Goal: Information Seeking & Learning: Learn about a topic

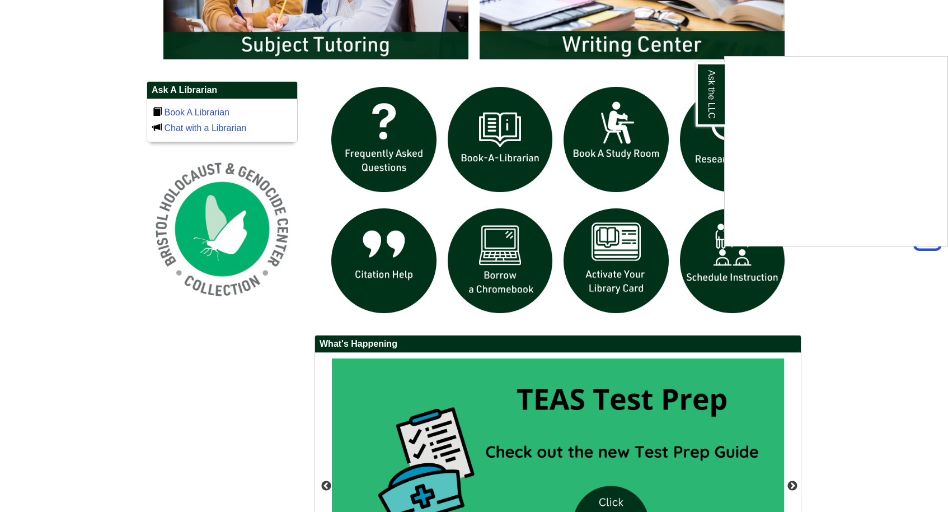
scroll to position [728, 0]
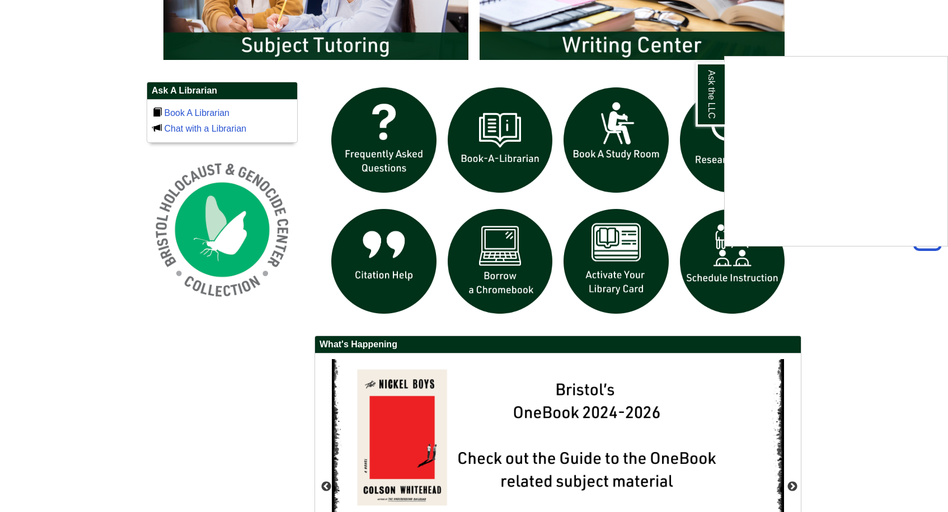
click at [899, 284] on div "Ask the LLC" at bounding box center [474, 256] width 948 height 512
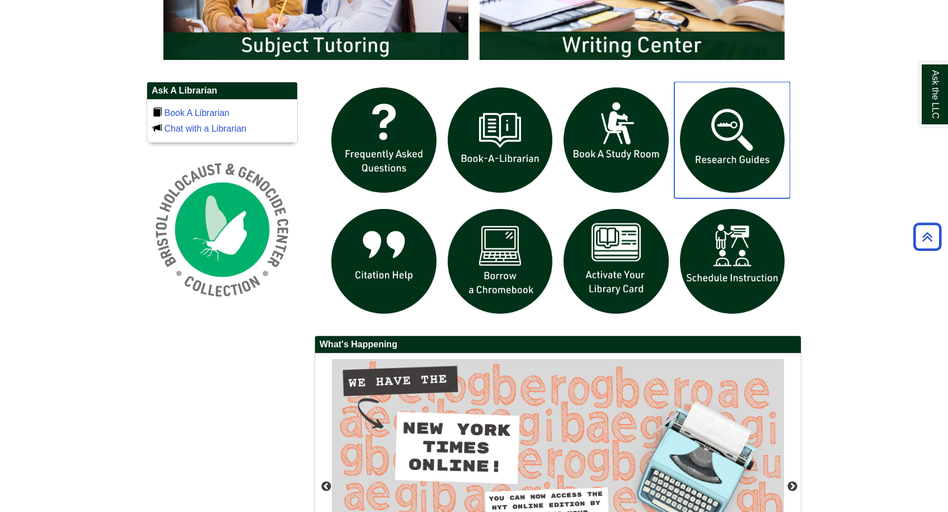
click at [739, 132] on img "slideshow" at bounding box center [733, 140] width 116 height 116
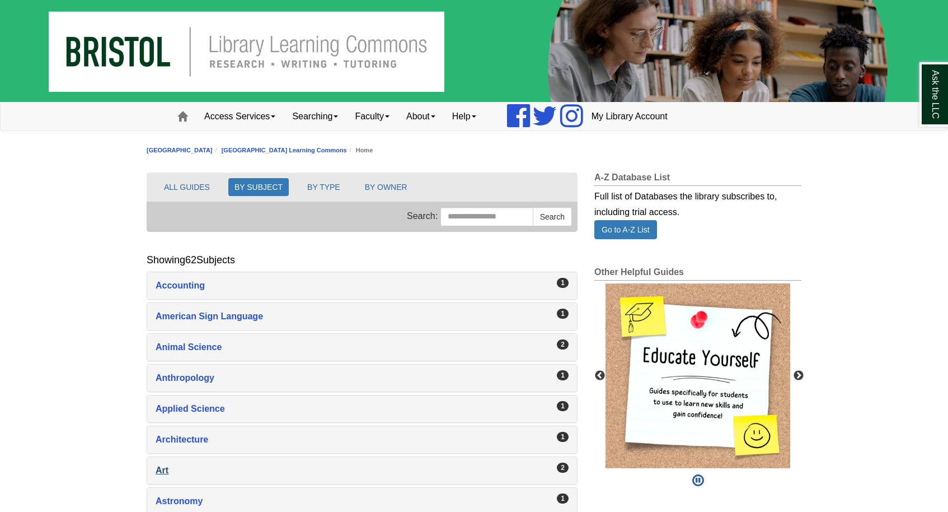
click at [226, 469] on div "Art , 2 guides" at bounding box center [362, 470] width 413 height 16
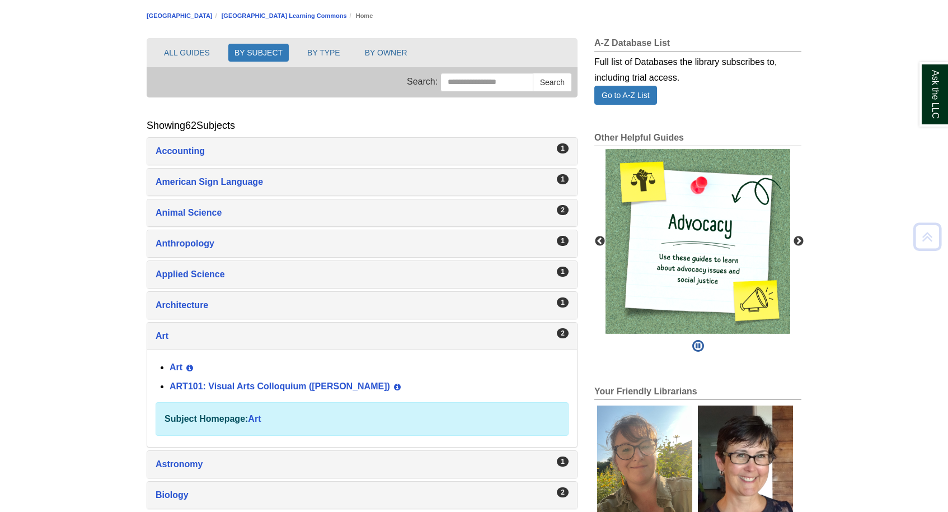
scroll to position [135, 0]
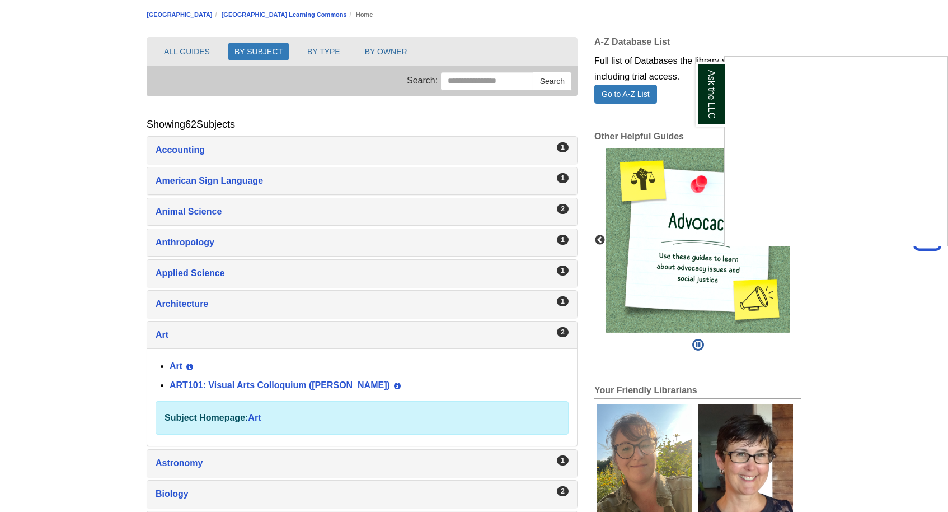
click at [291, 382] on div "Ask the LLC" at bounding box center [474, 256] width 948 height 512
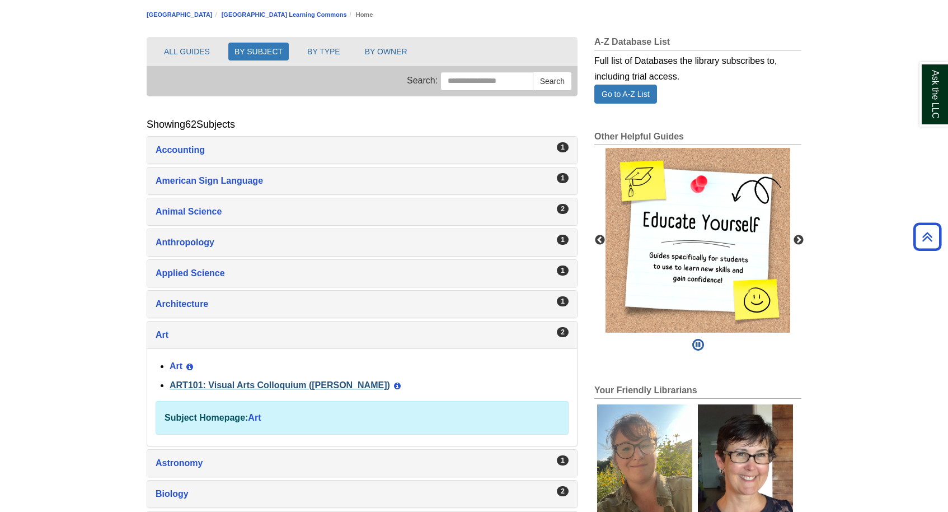
click at [299, 383] on link "ART101: Visual Arts Colloquium (Millard)" at bounding box center [280, 385] width 221 height 10
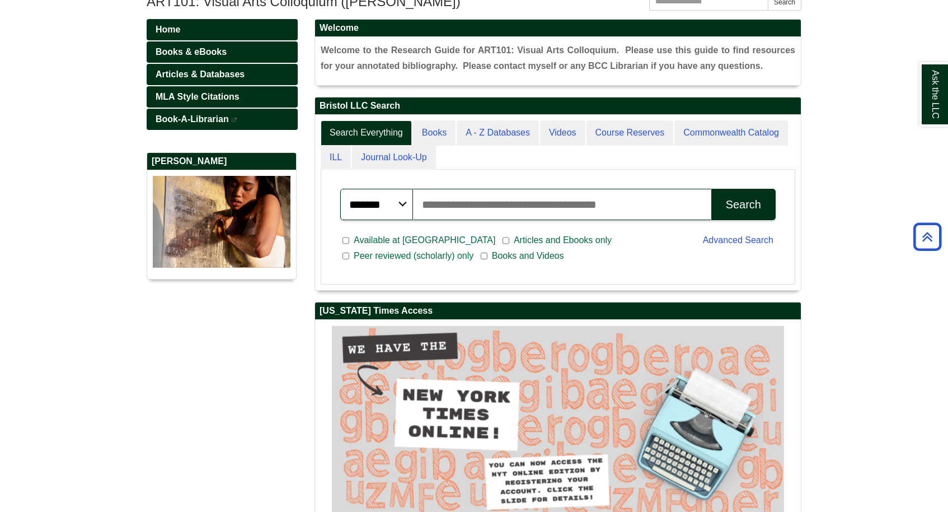
scroll to position [156, 0]
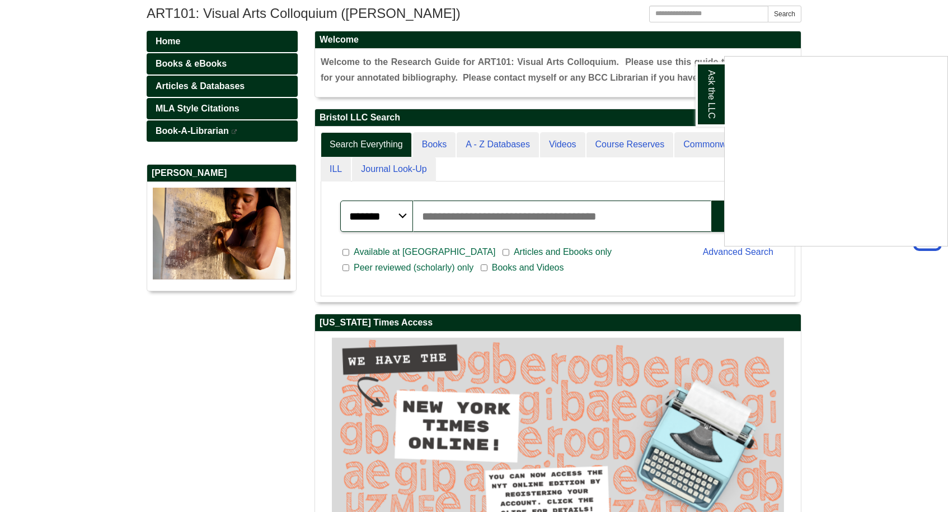
click at [240, 84] on div "Ask the LLC" at bounding box center [474, 256] width 948 height 512
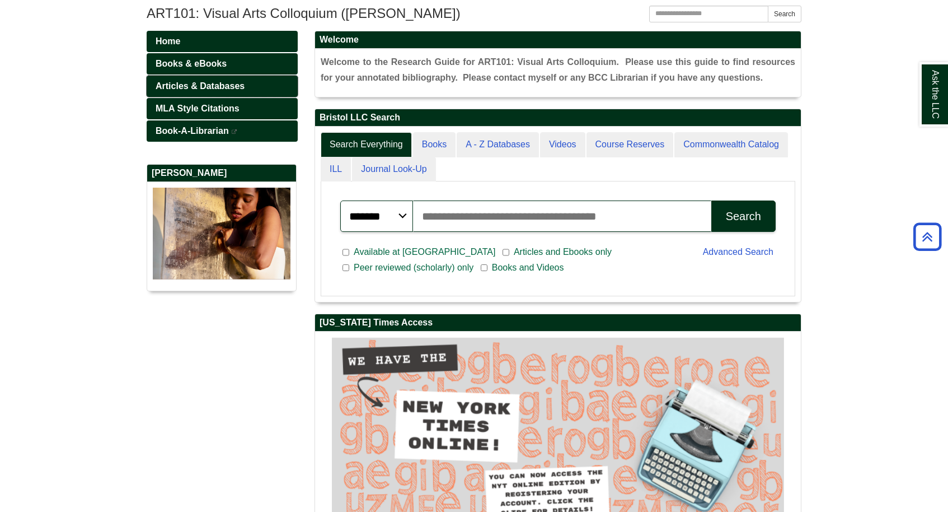
click at [230, 85] on span "Articles & Databases" at bounding box center [200, 86] width 89 height 10
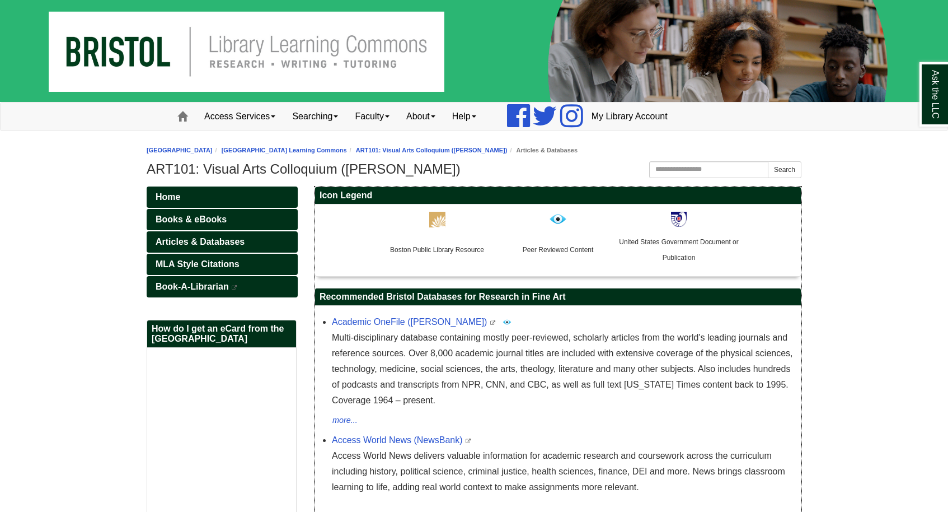
click at [434, 218] on img at bounding box center [437, 220] width 16 height 16
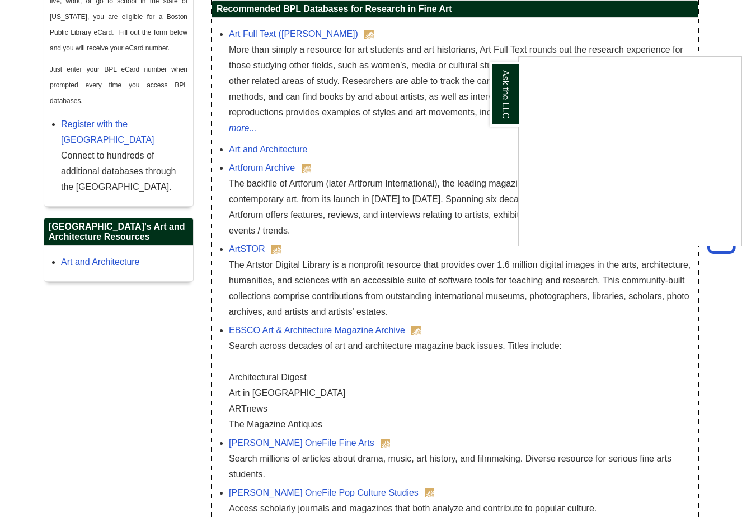
scroll to position [697, 0]
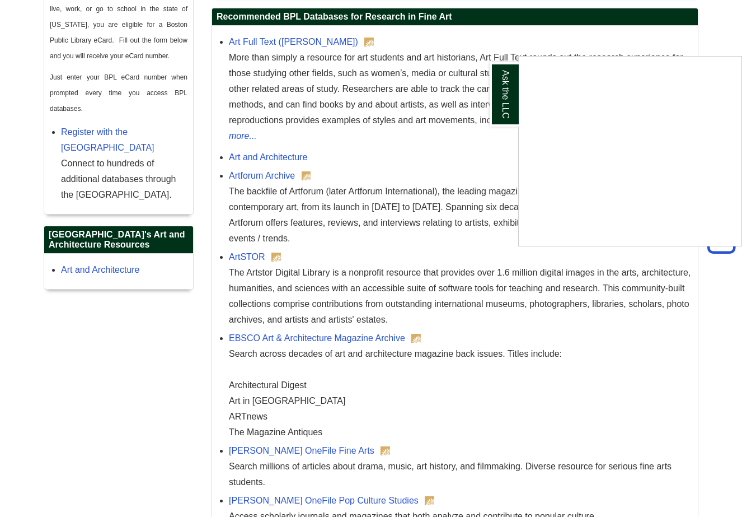
click at [285, 37] on div "Ask the LLC" at bounding box center [371, 258] width 742 height 517
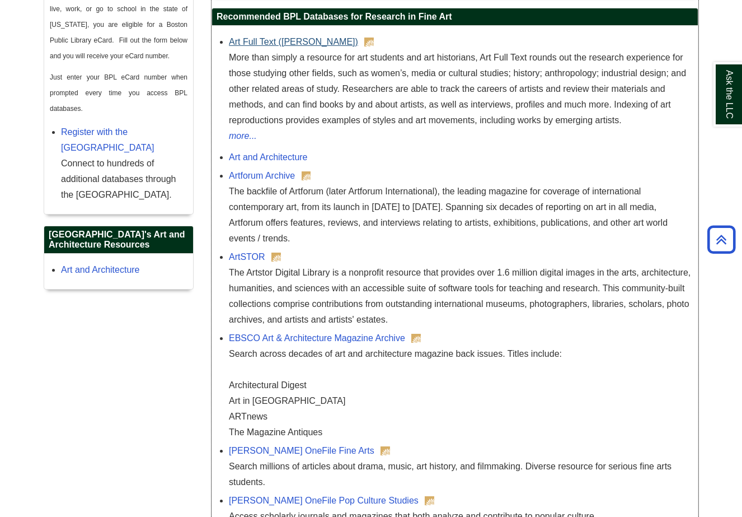
click at [273, 40] on link "Art Full Text (H.W. Wilson)" at bounding box center [293, 42] width 129 height 10
